Goal: Check status

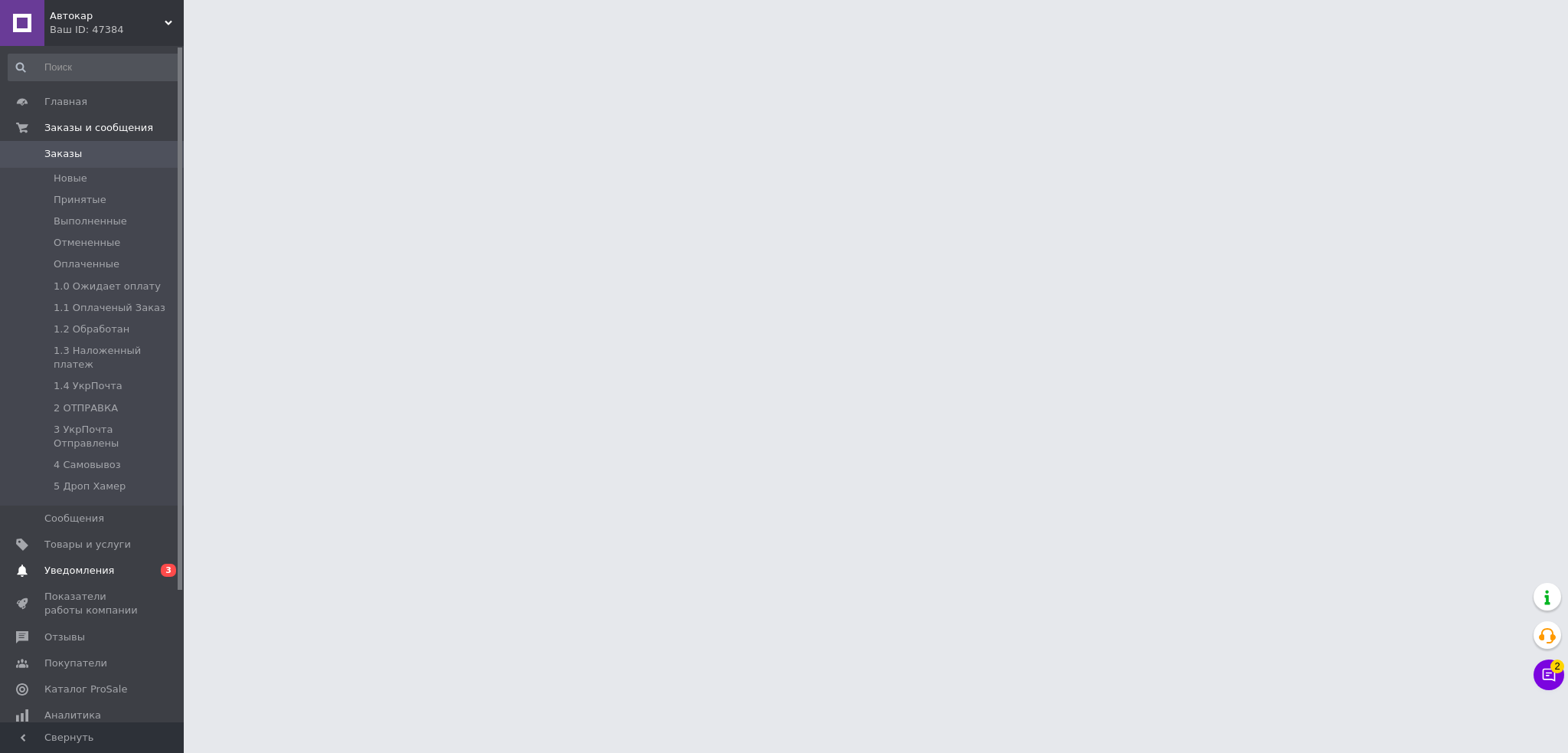
click at [69, 563] on span "Уведомления" at bounding box center [79, 570] width 69 height 14
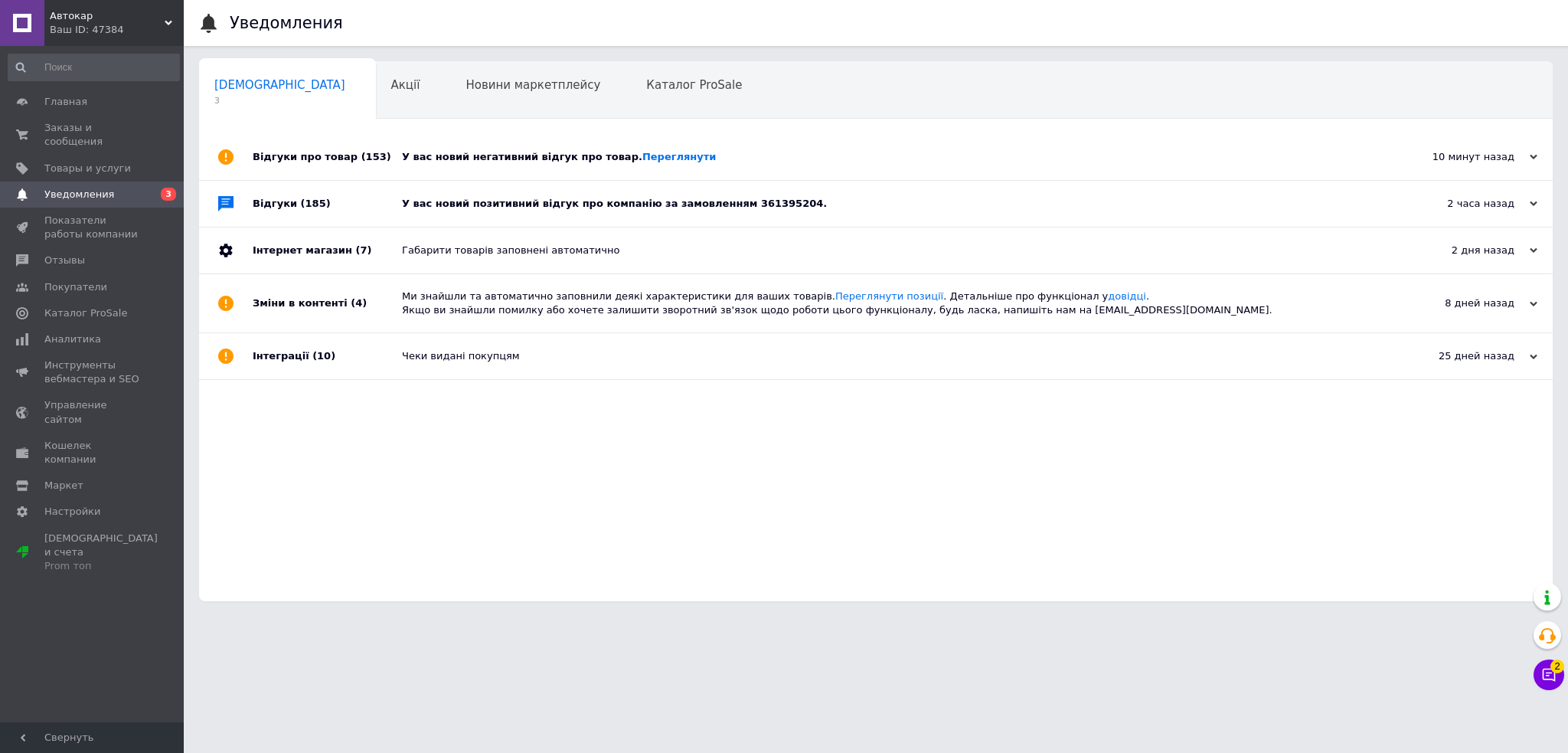
click at [795, 190] on div "У вас новий позитивний відгук про компанію за замовленням 361395204." at bounding box center [893, 204] width 983 height 46
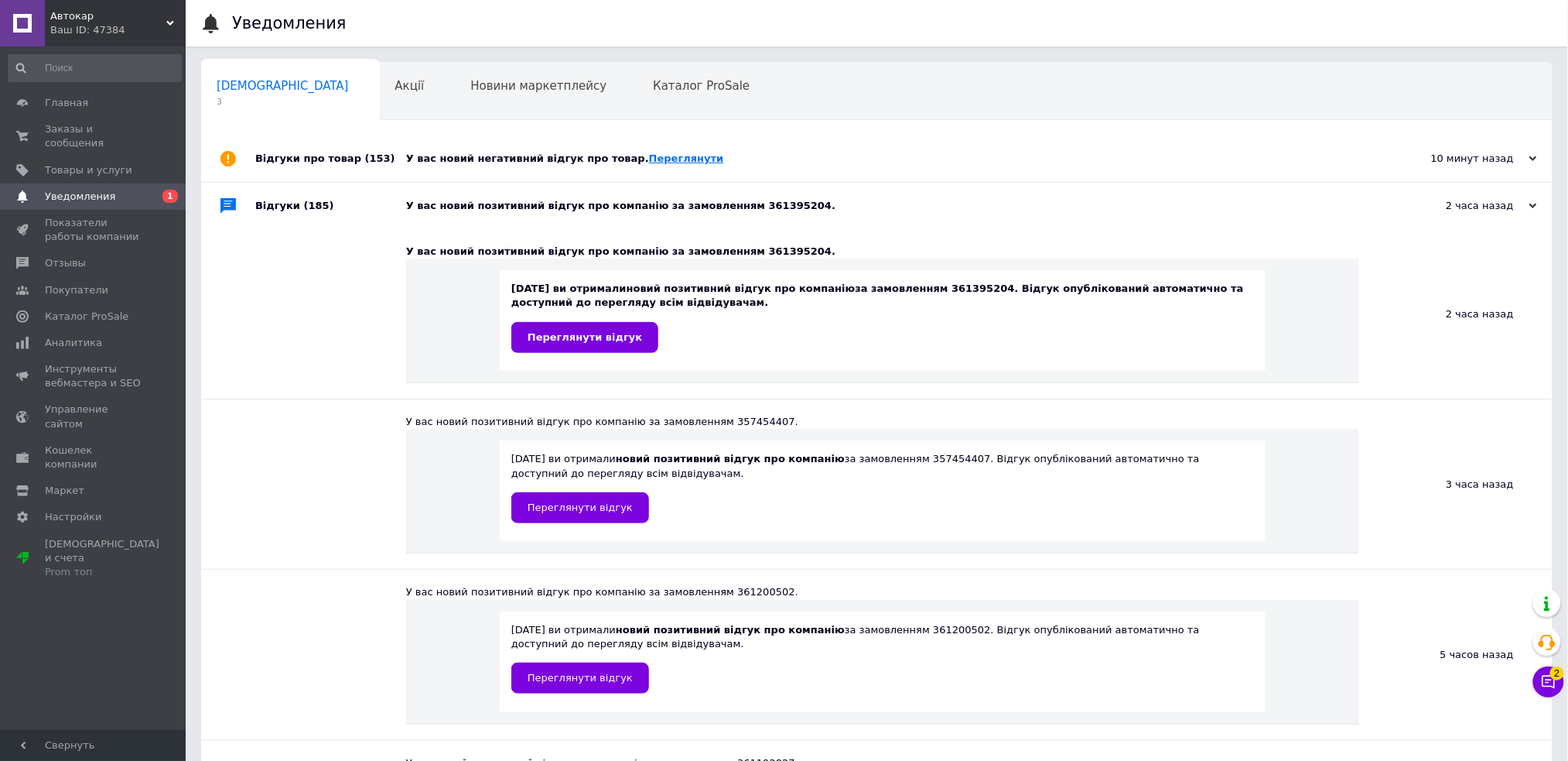
click at [649, 160] on link "Переглянути" at bounding box center [687, 158] width 75 height 12
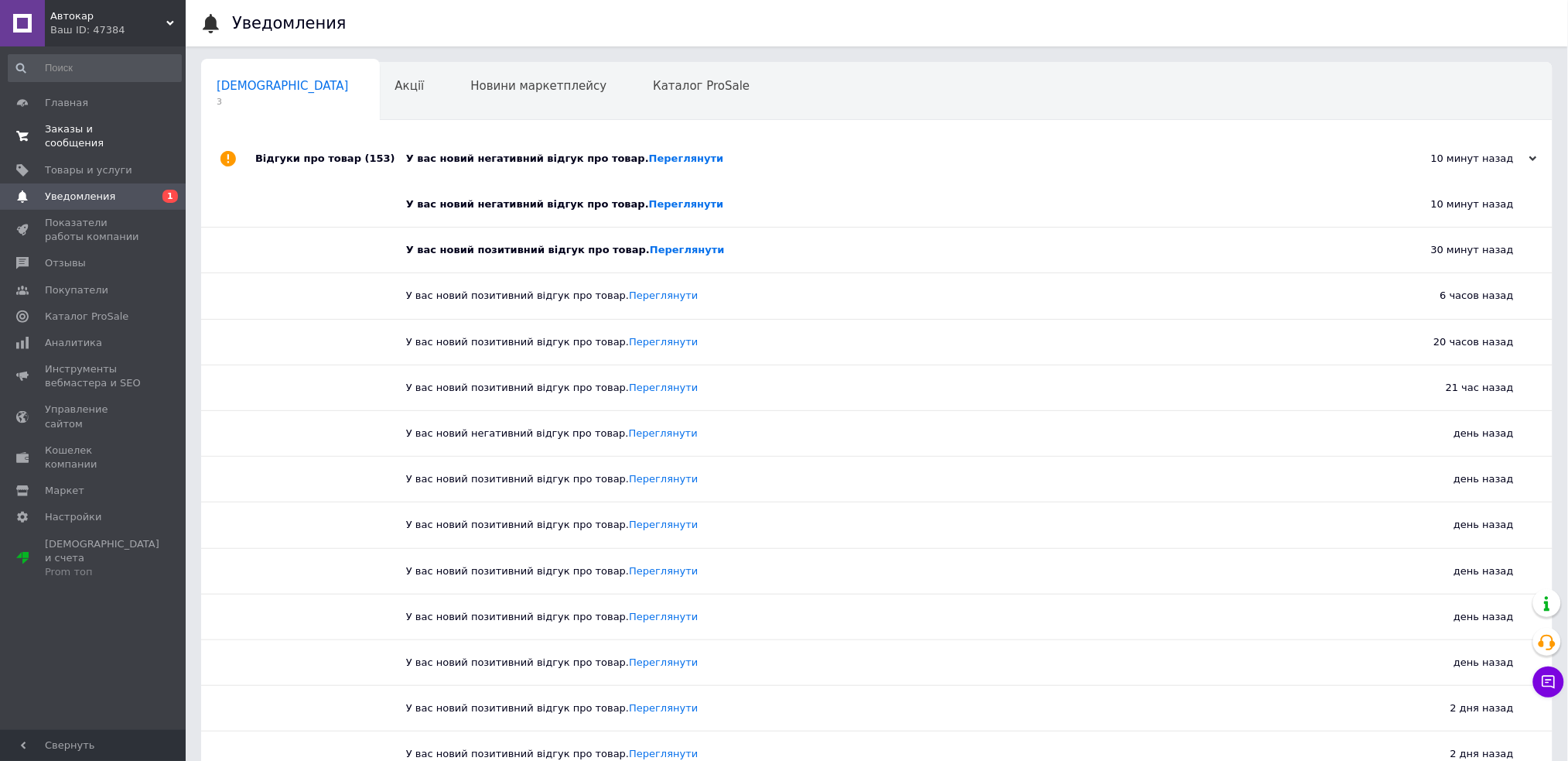
click at [86, 127] on span "Заказы и сообщения" at bounding box center [94, 136] width 98 height 28
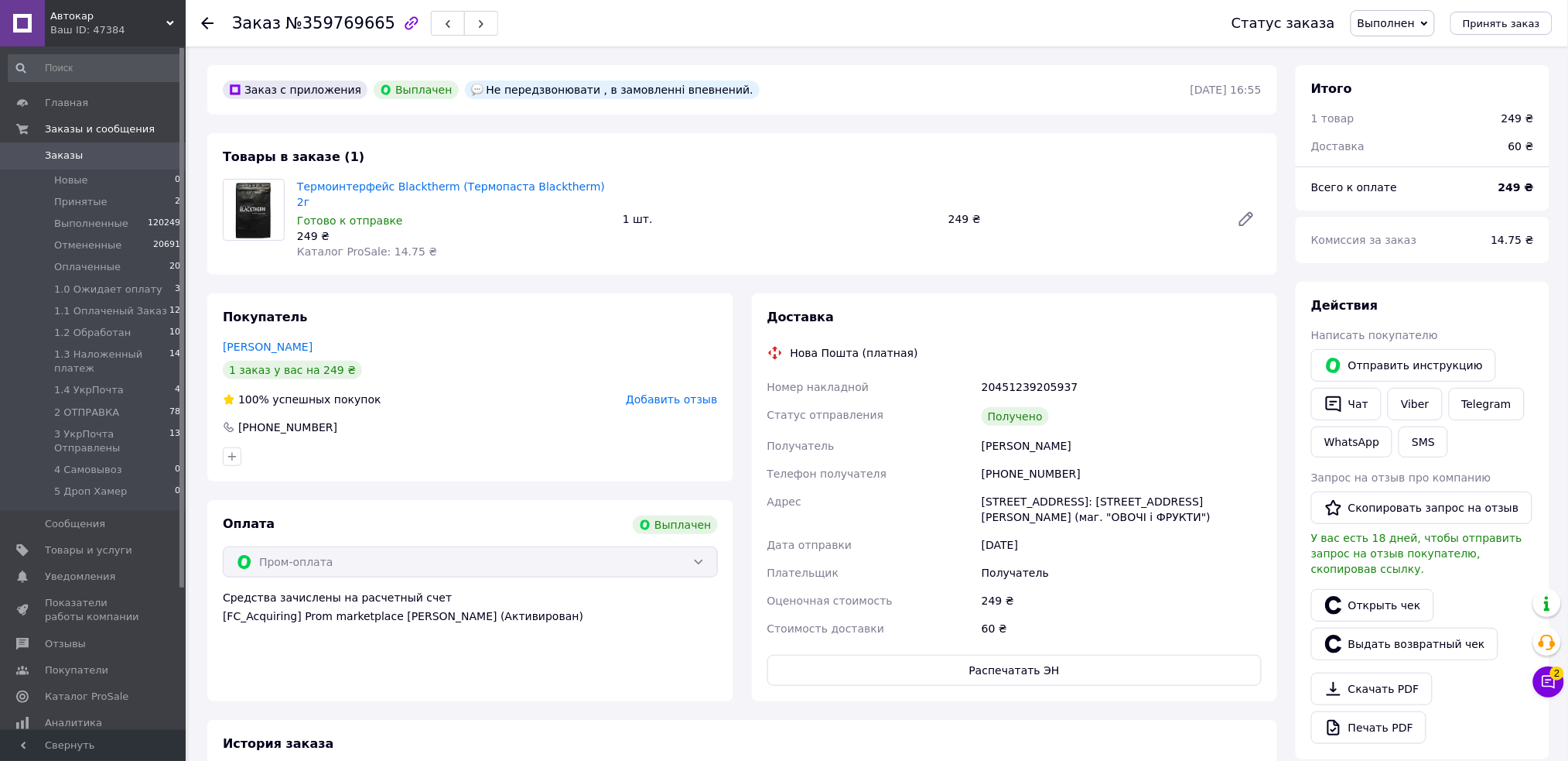
drag, startPoint x: 1107, startPoint y: 435, endPoint x: 984, endPoint y: 428, distance: 123.2
click at [984, 432] on div "[PERSON_NAME]" at bounding box center [1121, 445] width 286 height 28
drag, startPoint x: 1074, startPoint y: 459, endPoint x: 755, endPoint y: 426, distance: 320.7
click at [755, 426] on div "Доставка Нова Пошта (платная) Номер накладной 20451239205937 Статус отправления…" at bounding box center [1015, 497] width 526 height 408
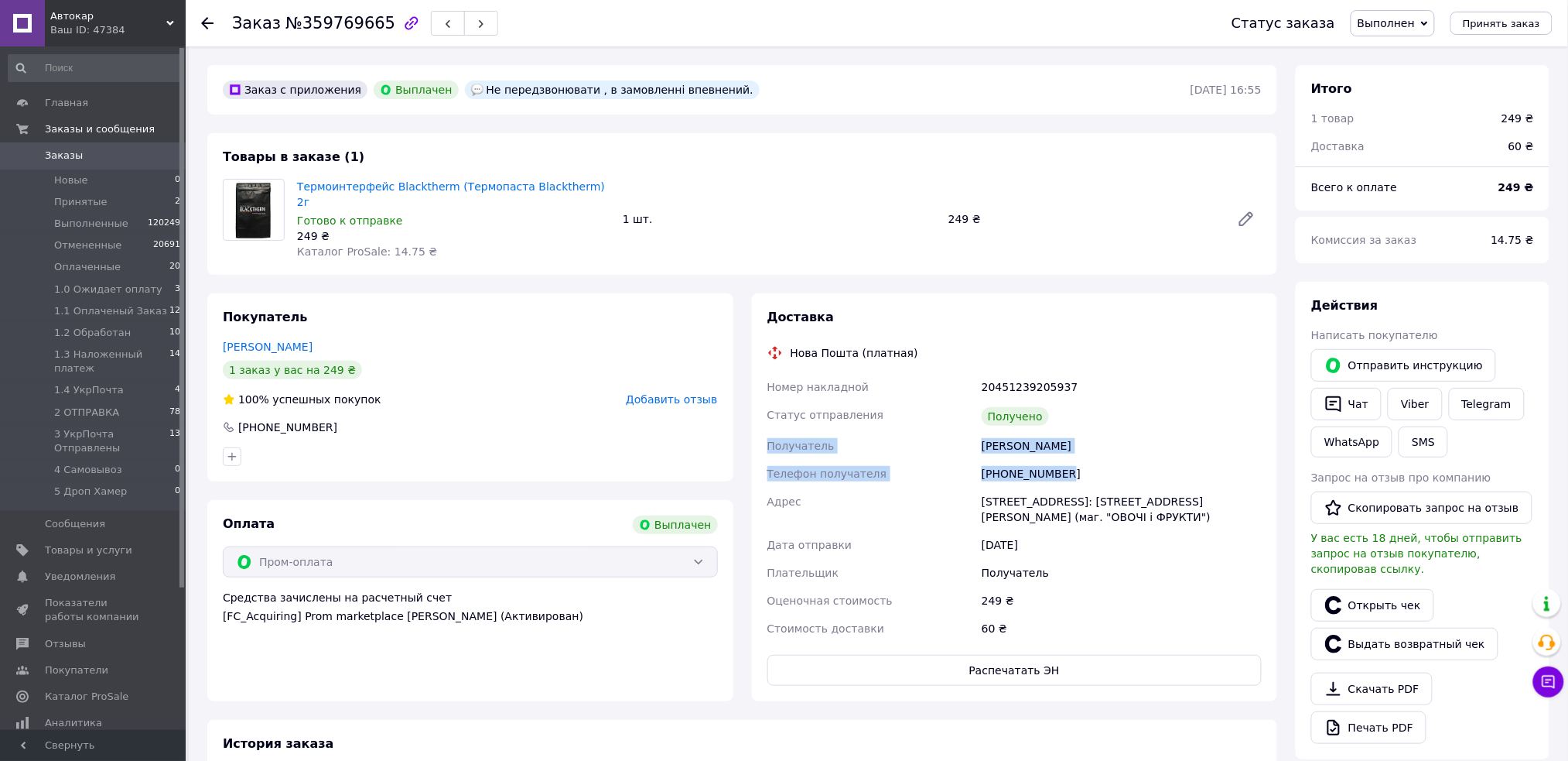
copy div "Получатель Нестеров Александр Телефон получателя +380736669190"
click at [80, 21] on span "Автокар" at bounding box center [109, 16] width 116 height 14
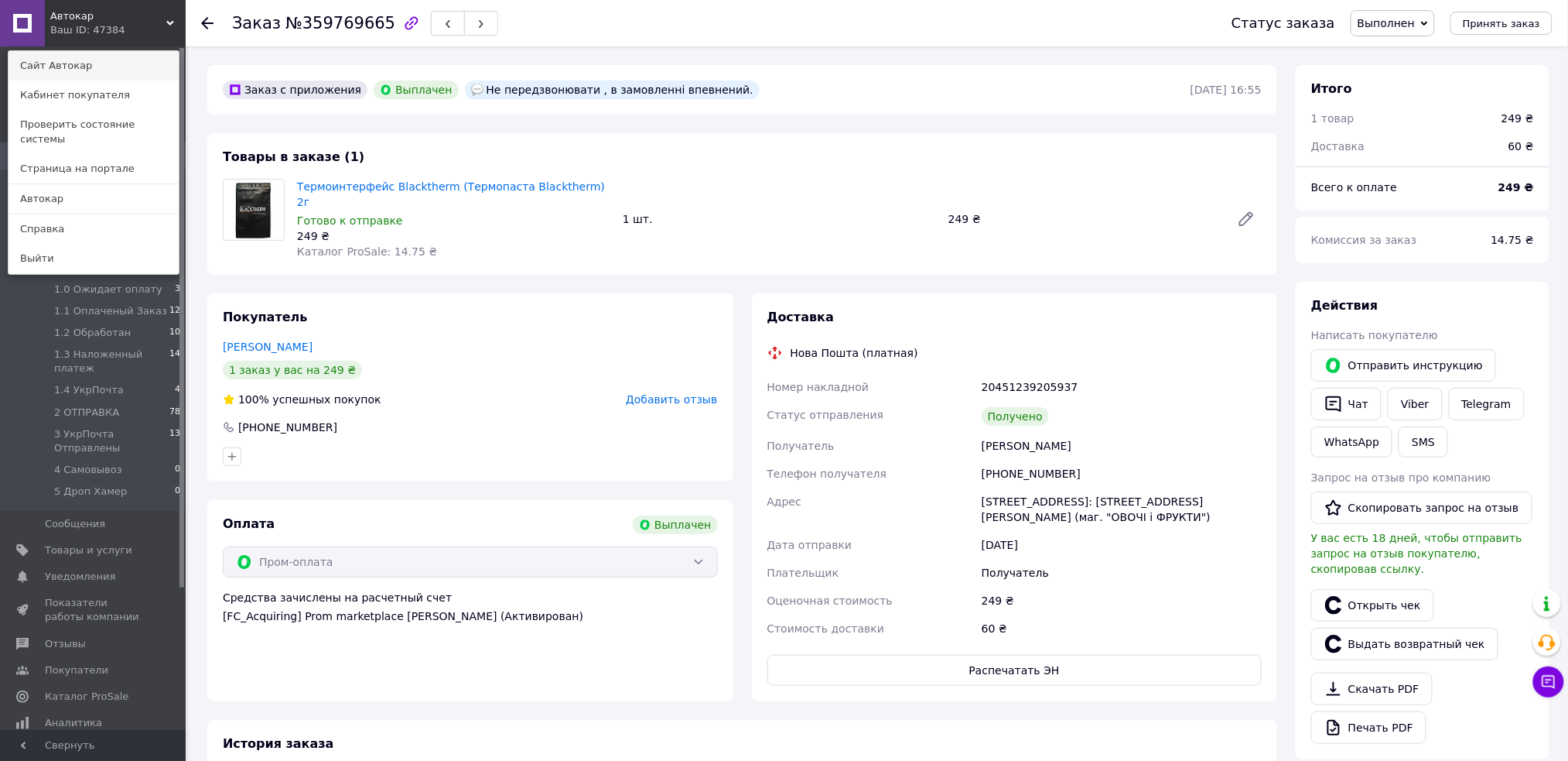
click at [86, 61] on link "Сайт Автокар" at bounding box center [93, 66] width 170 height 29
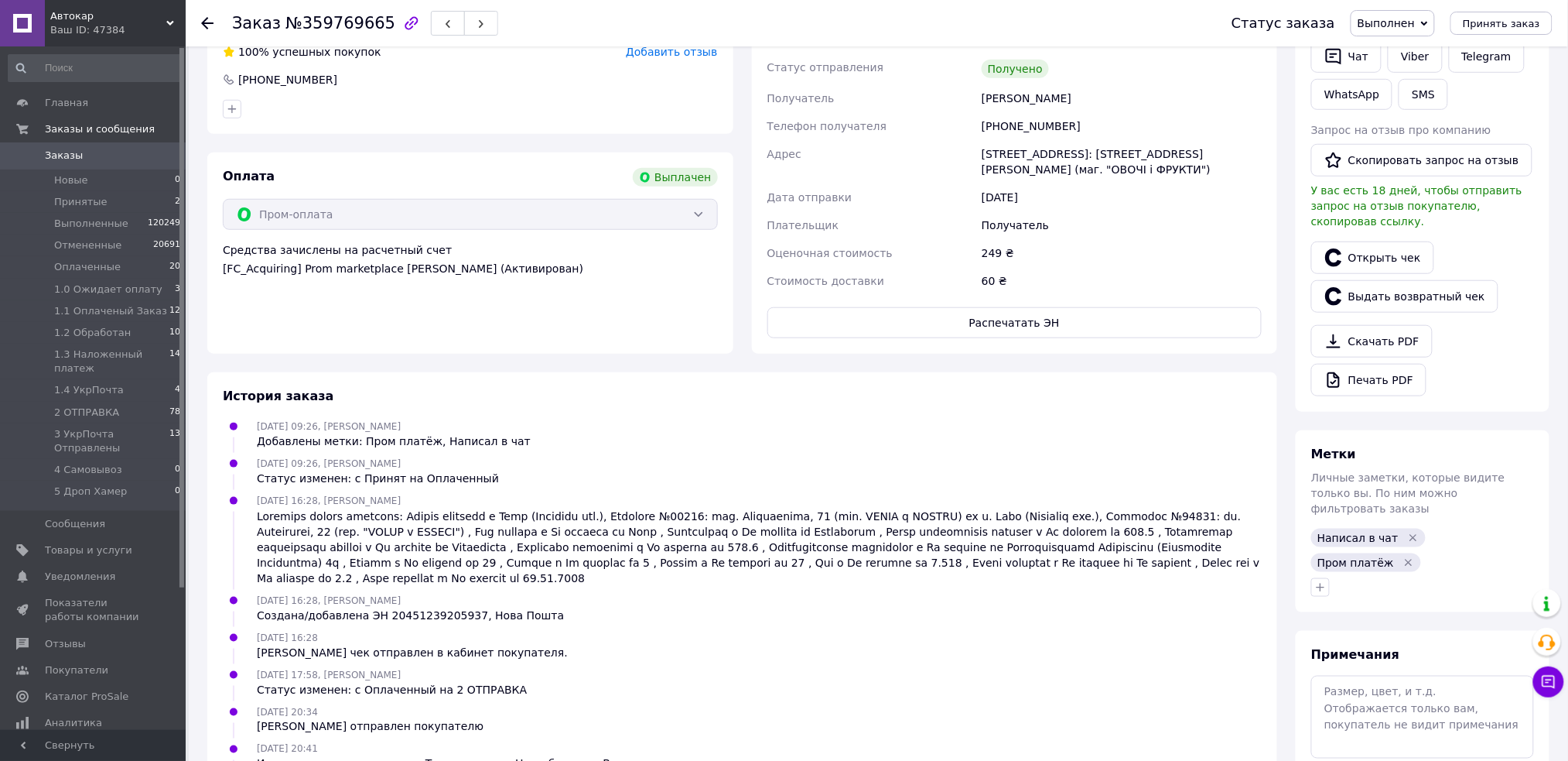
scroll to position [487, 0]
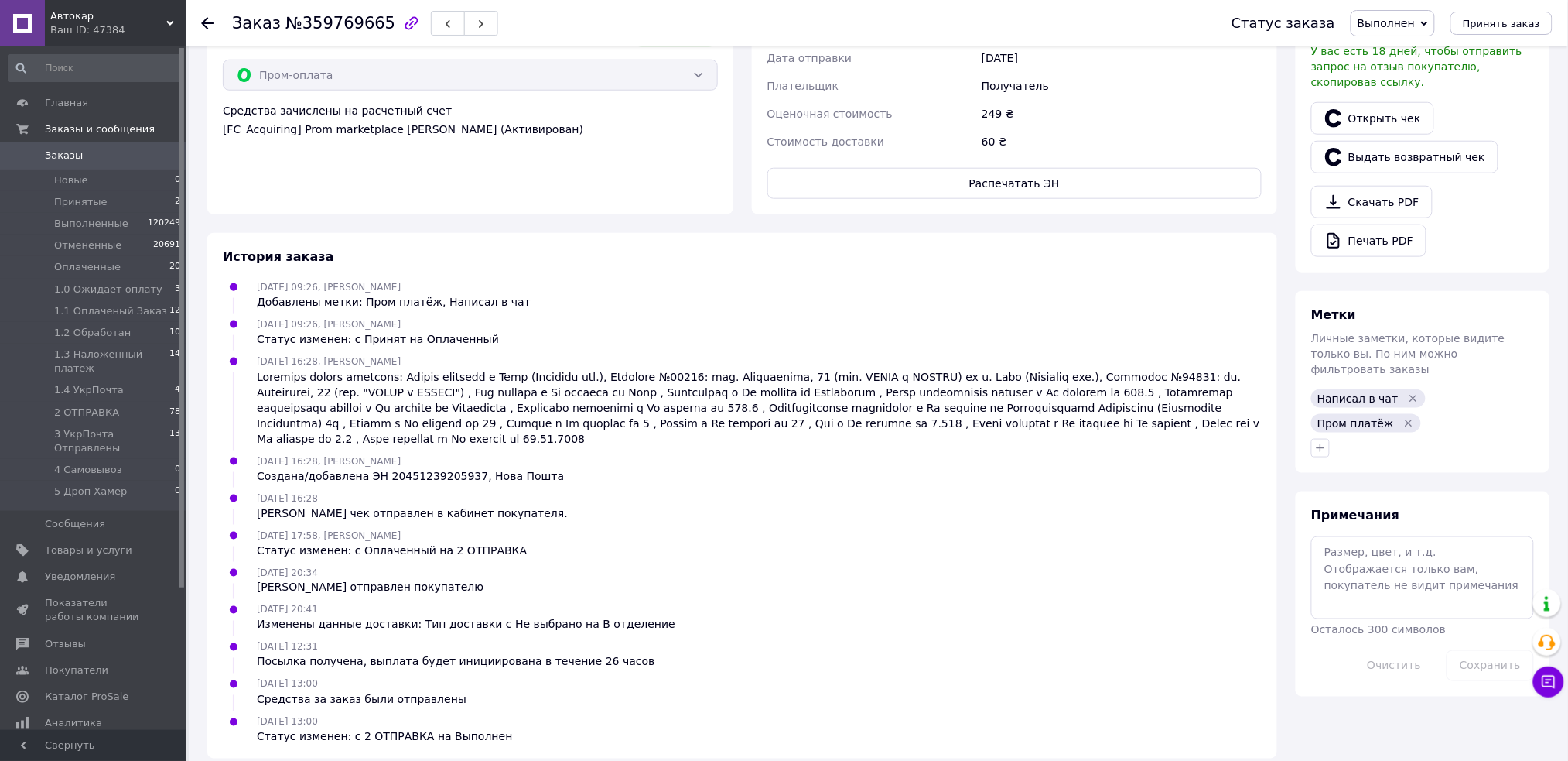
drag, startPoint x: 336, startPoint y: 703, endPoint x: 254, endPoint y: 703, distance: 82.0
click at [254, 714] on div "02.09.2025 13:00 Статус изменен: с 2 ОТПРАВКА на Выполнен" at bounding box center [385, 729] width 268 height 31
copy span "[DATE] 13:00"
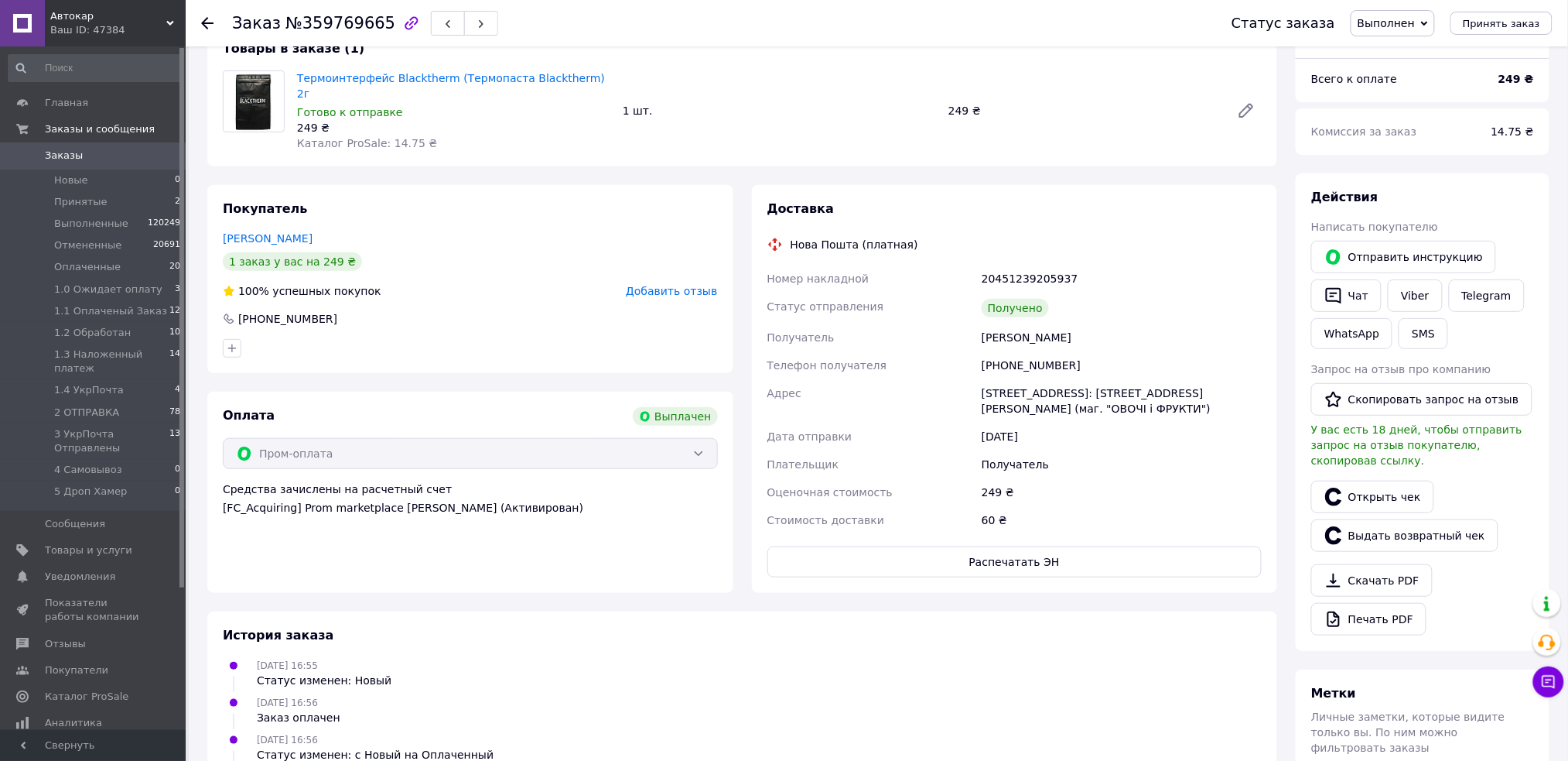
scroll to position [0, 0]
